Goal: Task Accomplishment & Management: Complete application form

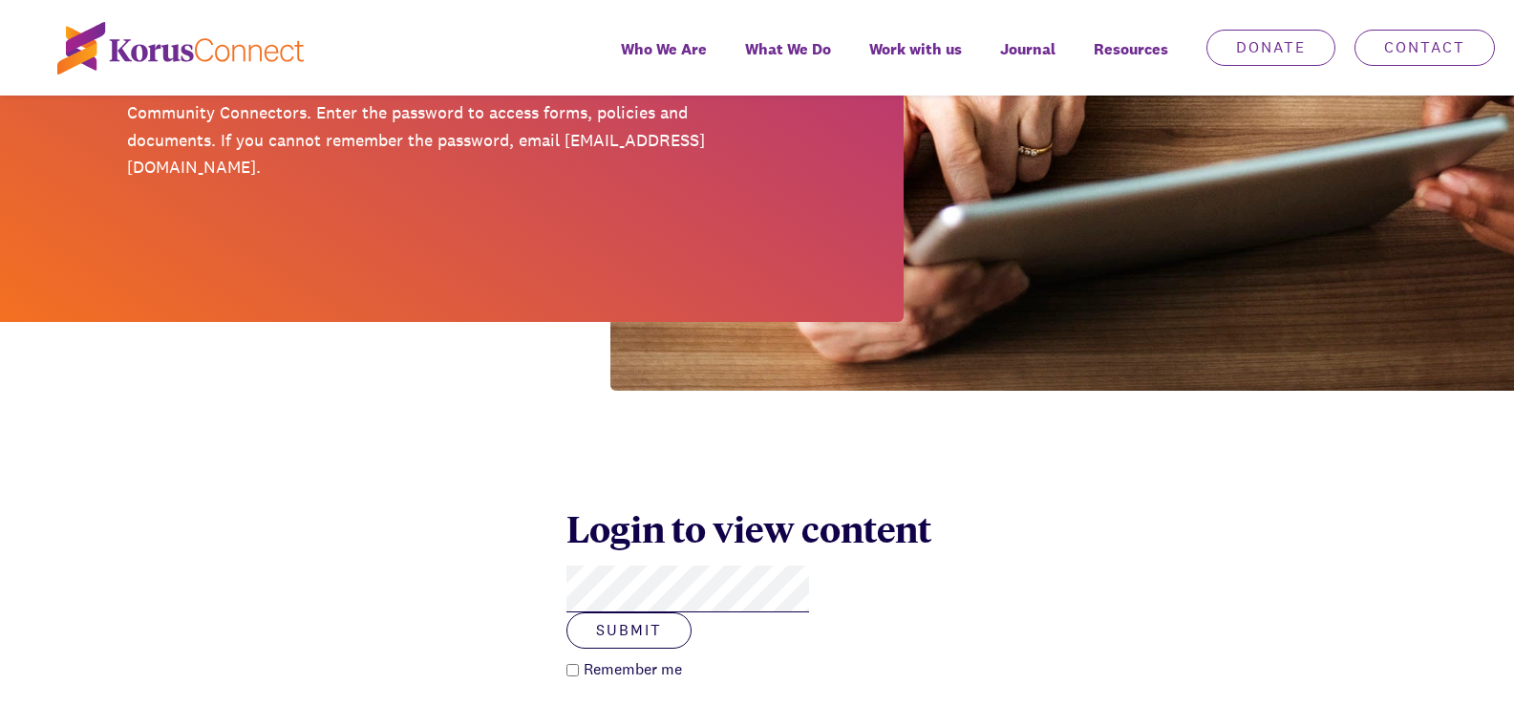
scroll to position [382, 0]
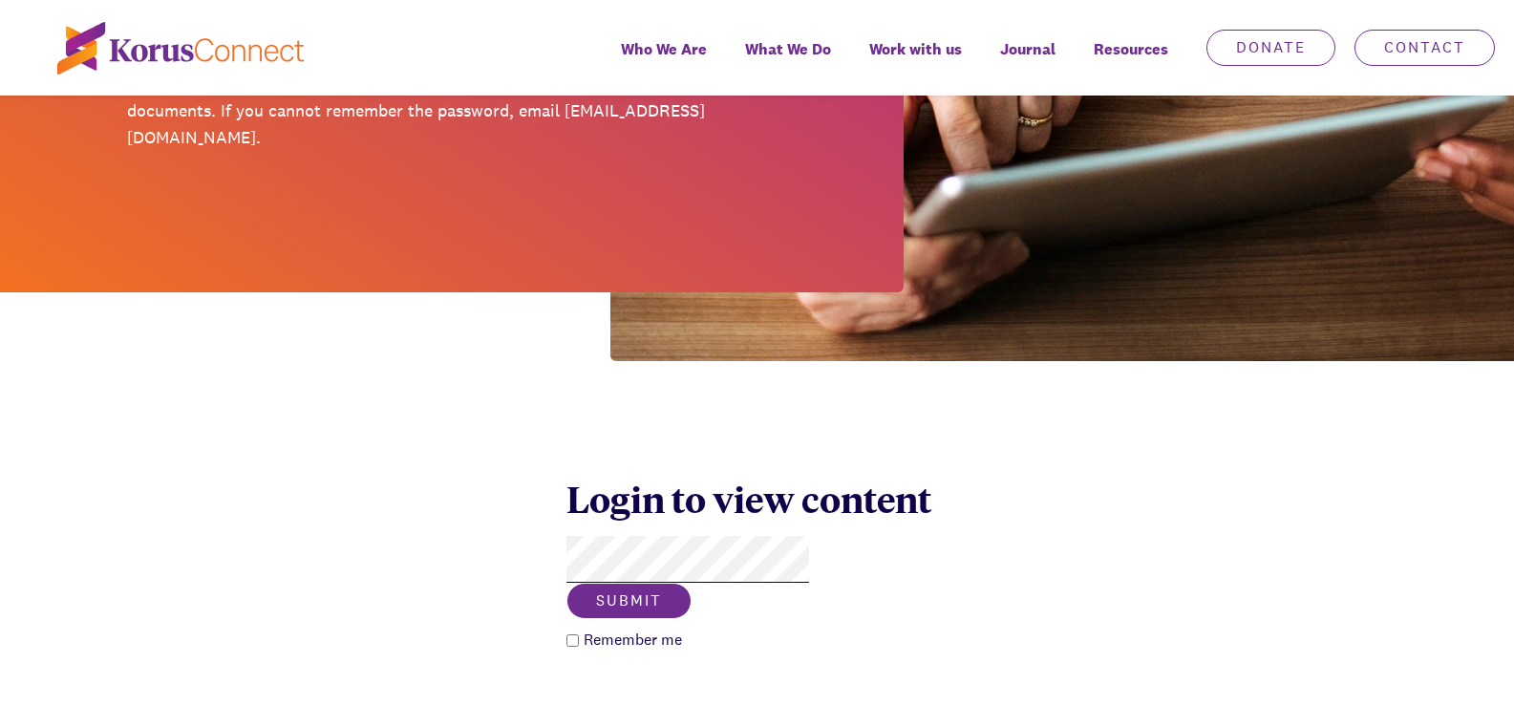
click at [692, 583] on button "Submit" at bounding box center [629, 601] width 125 height 36
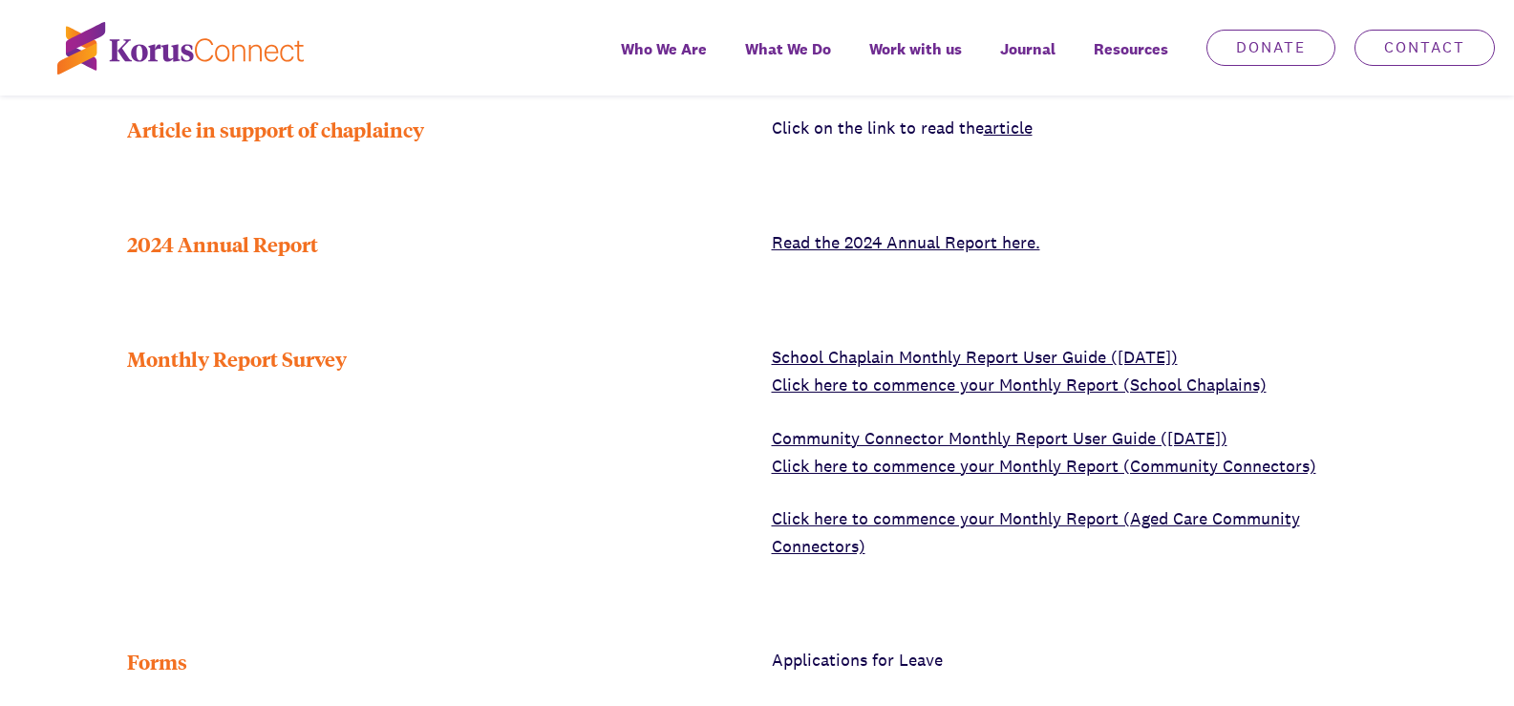
scroll to position [726, 0]
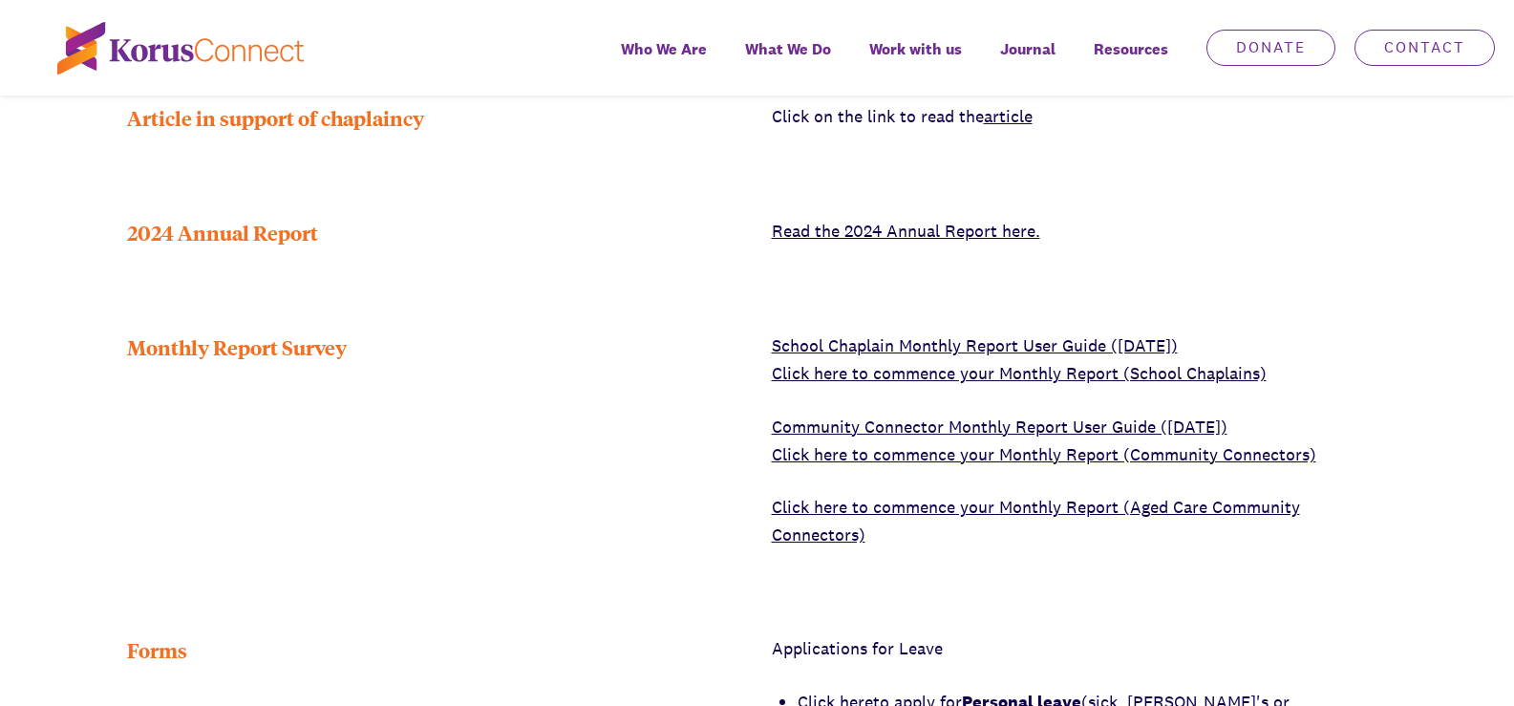
click at [875, 334] on link "School Chaplain Monthly Report User Guide (July 2021)" at bounding box center [975, 345] width 406 height 22
click at [900, 362] on link "Click here to commence your Monthly Report (School Chaplains)" at bounding box center [1019, 373] width 495 height 22
click at [952, 362] on link "Click here to commence your Monthly Report (School Chaplains)" at bounding box center [1019, 373] width 495 height 22
